Goal: Information Seeking & Learning: Learn about a topic

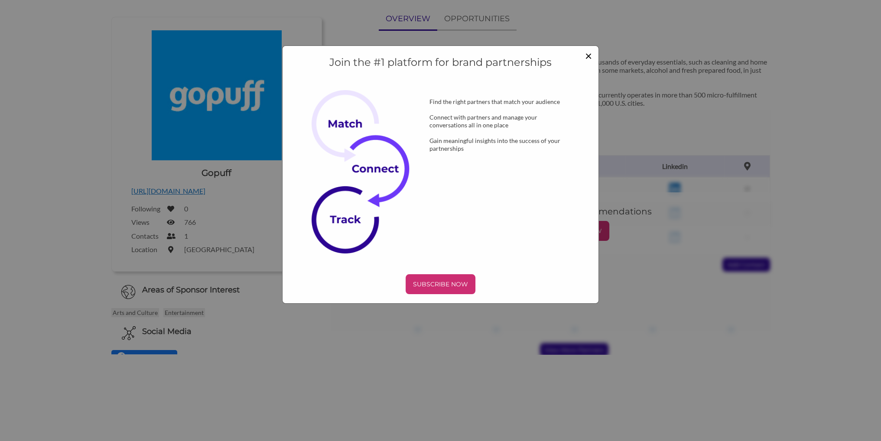
click at [588, 56] on span "×" at bounding box center [588, 55] width 7 height 15
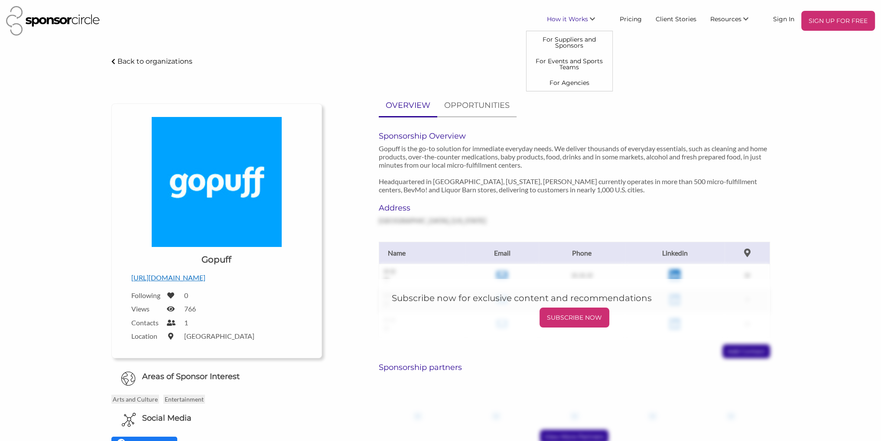
click at [573, 63] on link "For Events and Sports Teams" at bounding box center [570, 64] width 86 height 22
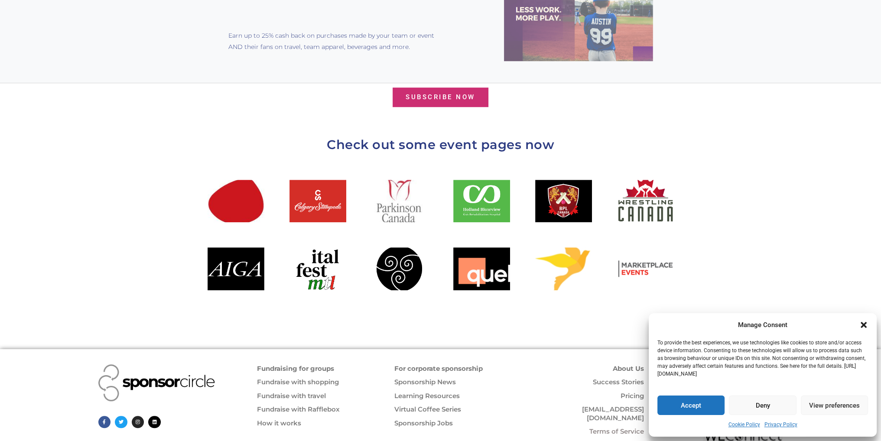
scroll to position [902, 0]
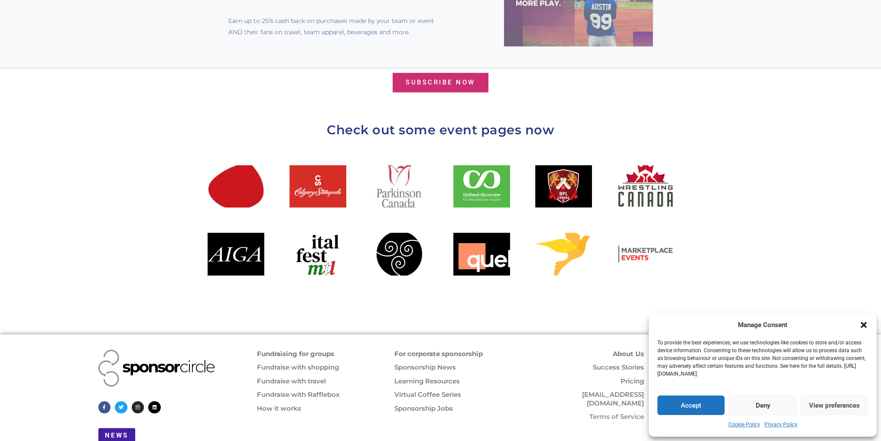
click at [864, 321] on icon "Close dialogue" at bounding box center [863, 325] width 9 height 9
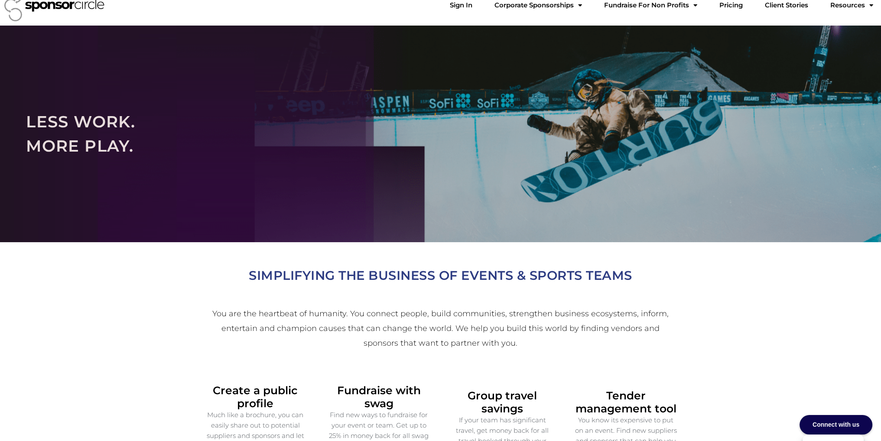
scroll to position [0, 0]
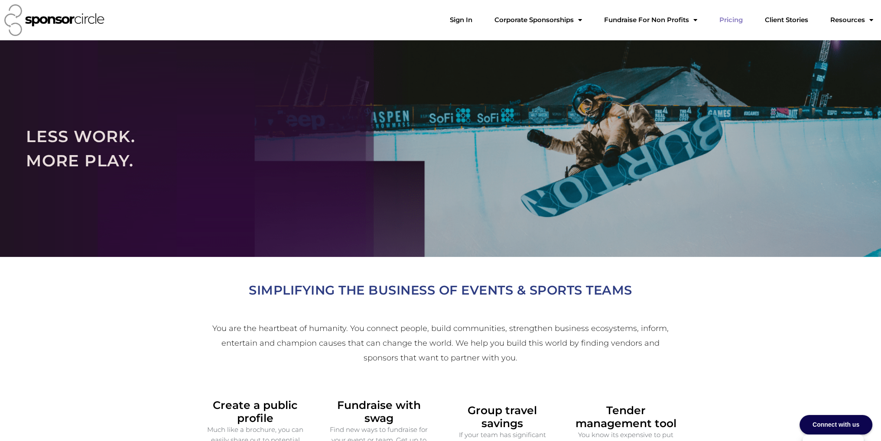
click at [742, 20] on link "Pricing" at bounding box center [731, 19] width 37 height 17
